Goal: Communication & Community: Answer question/provide support

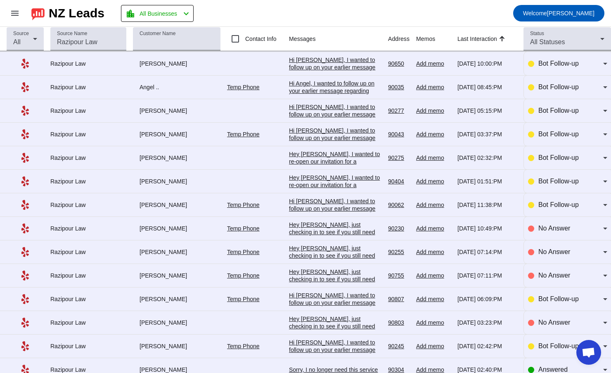
scroll to position [41, 0]
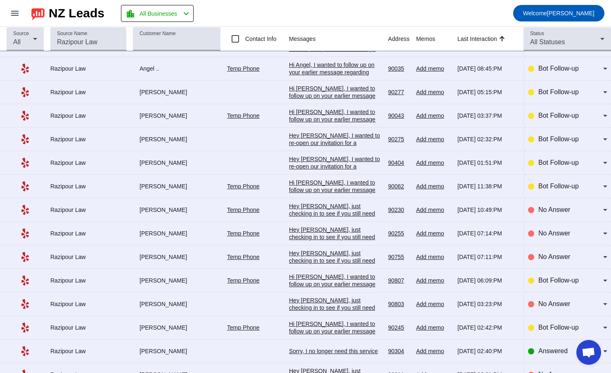
click at [294, 254] on div "Hey [PERSON_NAME], just checking in to see if you still need help with your leg…" at bounding box center [335, 338] width 93 height 178
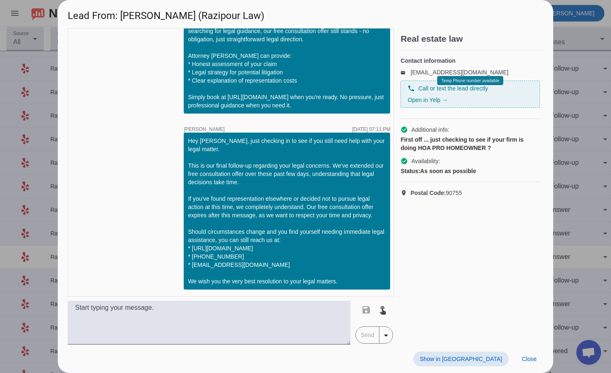
scroll to position [505, 0]
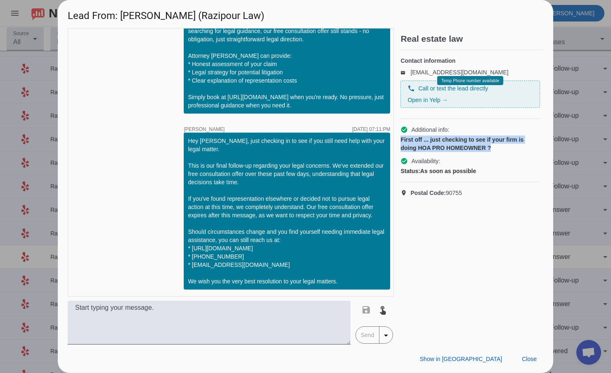
drag, startPoint x: 402, startPoint y: 147, endPoint x: 501, endPoint y: 159, distance: 99.0
click at [501, 152] on div "First off ... just checking to see if your firm is doing HOA PRO HOMEOWNER ?" at bounding box center [471, 143] width 140 height 17
copy div "First off ... just checking to see if your firm is doing HOA PRO HOMEOWNER ?"
click at [531, 356] on span "Close" at bounding box center [529, 359] width 15 height 7
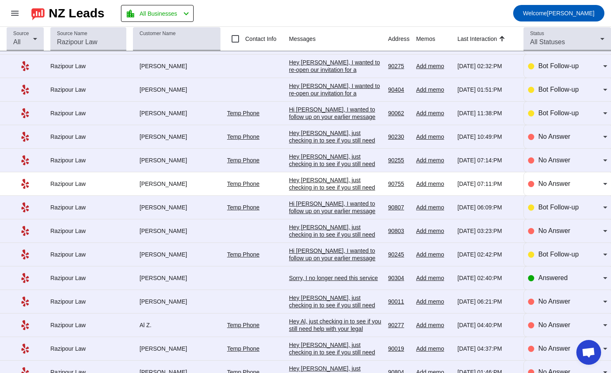
scroll to position [165, 0]
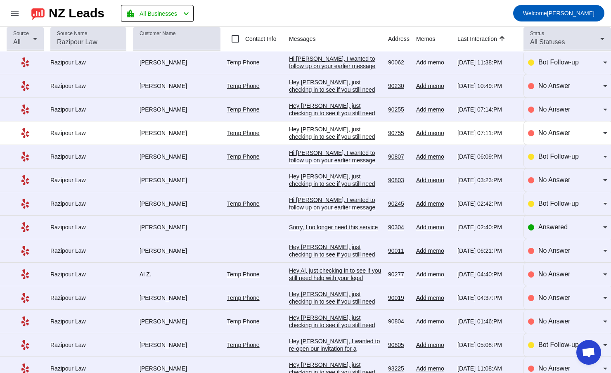
click at [214, 228] on div "[PERSON_NAME]" at bounding box center [177, 226] width 88 height 7
click at [308, 226] on div "Sorry, I no longer need this service" at bounding box center [335, 226] width 93 height 7
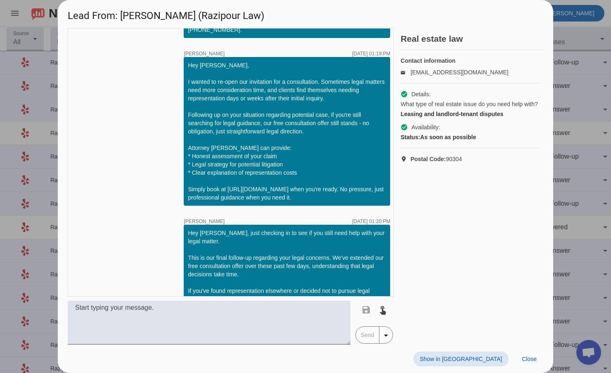
scroll to position [557, 0]
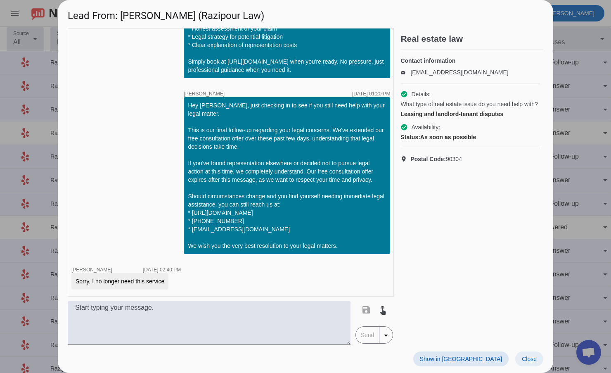
click at [532, 360] on span "Close" at bounding box center [529, 359] width 15 height 7
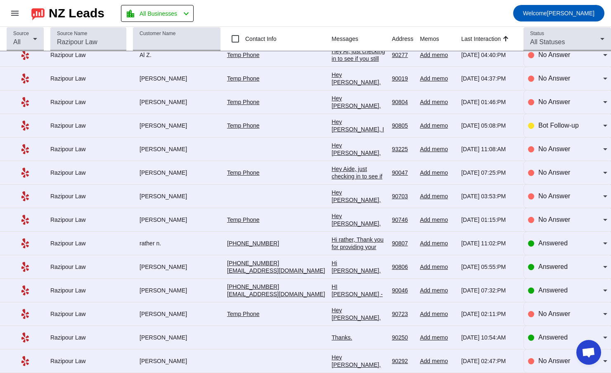
scroll to position [397, 0]
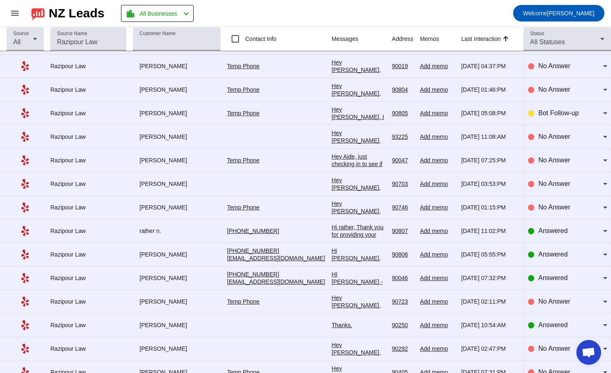
click at [368, 235] on div "Hi rather, Thank you for providing your information! I can see you've indicated…" at bounding box center [359, 379] width 54 height 312
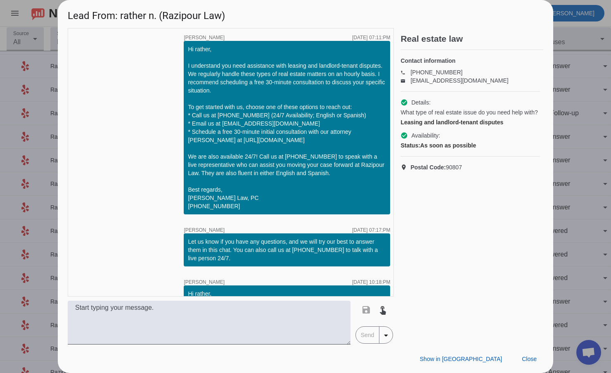
scroll to position [766, 0]
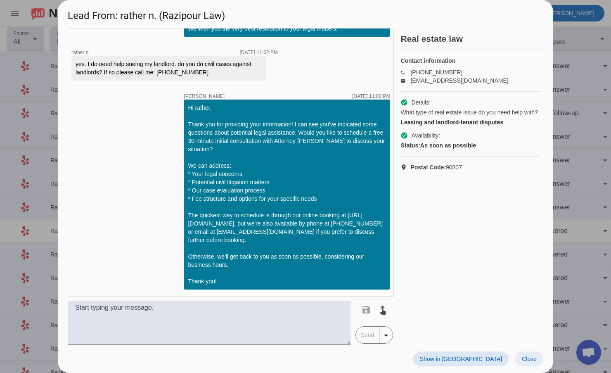
click at [535, 362] on span "Close" at bounding box center [529, 359] width 15 height 7
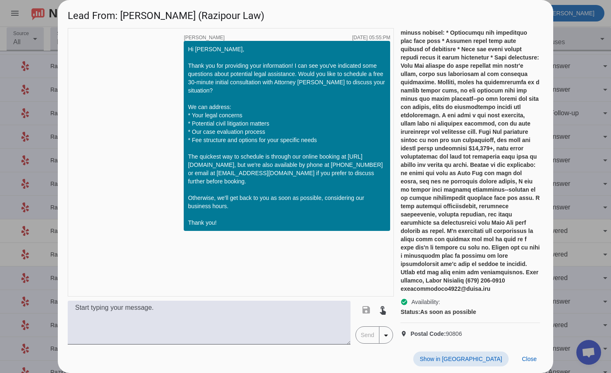
scroll to position [223, 0]
click at [536, 360] on span "Close" at bounding box center [529, 359] width 15 height 7
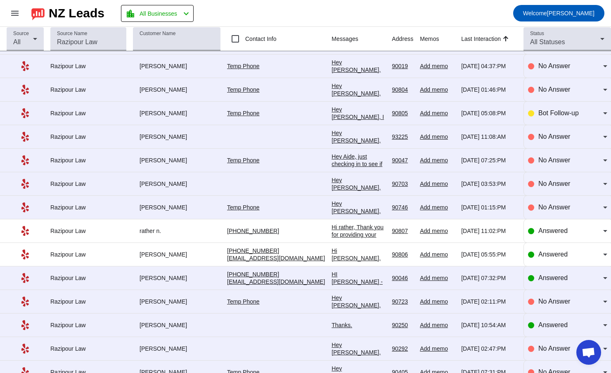
click at [354, 275] on div "HI [PERSON_NAME] - thanks for responding. I emailed you at the address above wi…" at bounding box center [359, 334] width 54 height 126
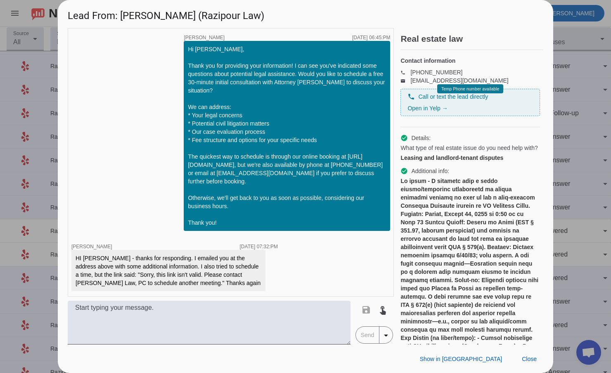
click at [354, 275] on div "timer close [PERSON_NAME] [DATE] 06:45:PM Hi [PERSON_NAME], Thank you for provi…" at bounding box center [231, 162] width 326 height 268
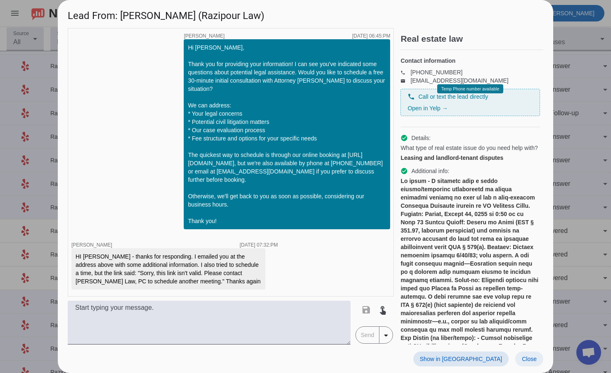
click at [527, 358] on span "Close" at bounding box center [529, 359] width 15 height 7
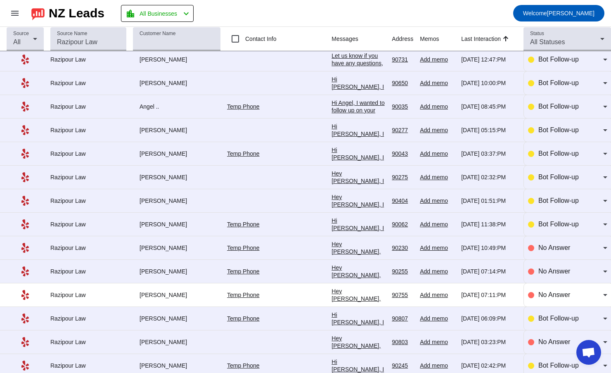
scroll to position [0, 0]
